Goal: Task Accomplishment & Management: Manage account settings

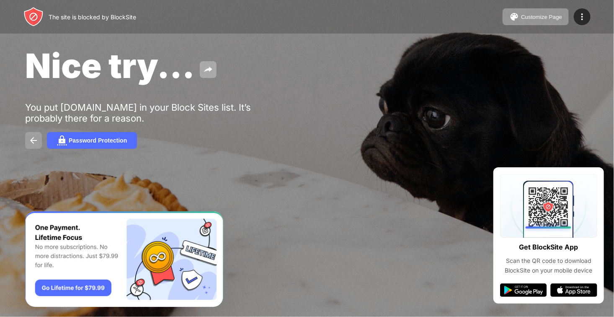
click at [30, 137] on img at bounding box center [33, 140] width 10 height 10
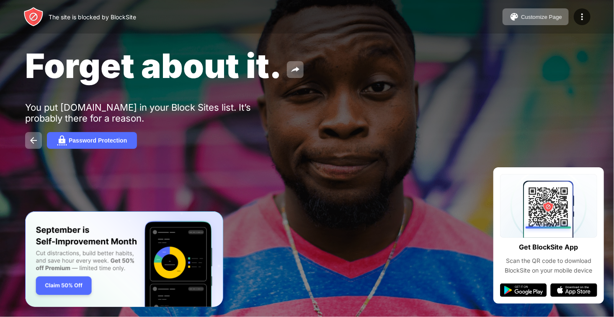
click at [590, 15] on div "The site is blocked by BlockSite Customize Page Edit Block List Redirect Custom…" at bounding box center [307, 16] width 614 height 33
click at [578, 20] on img at bounding box center [582, 17] width 10 height 10
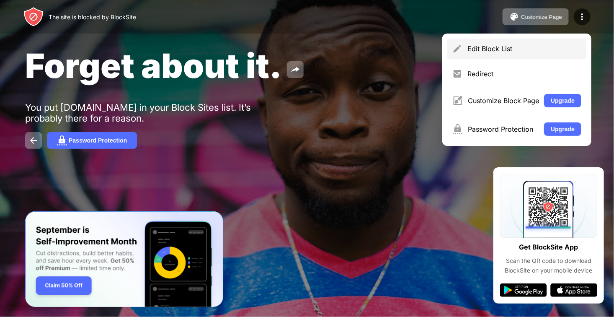
click at [505, 50] on div "Edit Block List" at bounding box center [524, 48] width 114 height 8
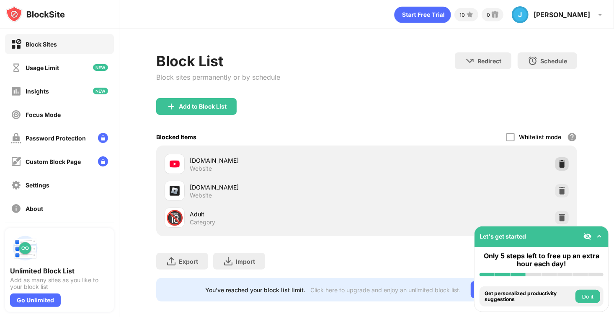
click at [561, 165] on div at bounding box center [561, 163] width 13 height 13
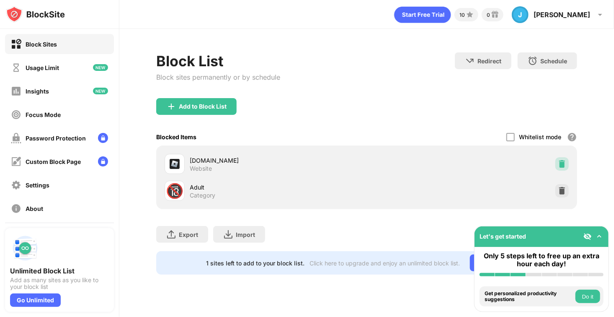
click at [559, 166] on img at bounding box center [562, 164] width 8 height 8
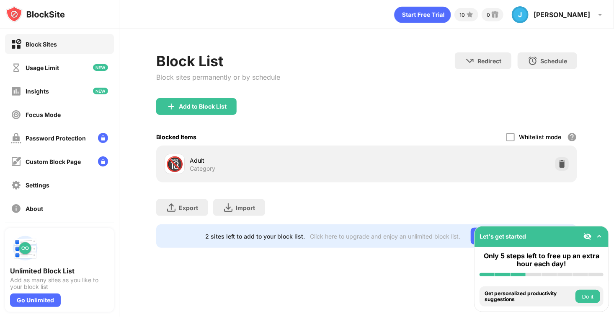
click at [559, 166] on img at bounding box center [562, 164] width 8 height 8
